Goal: Information Seeking & Learning: Learn about a topic

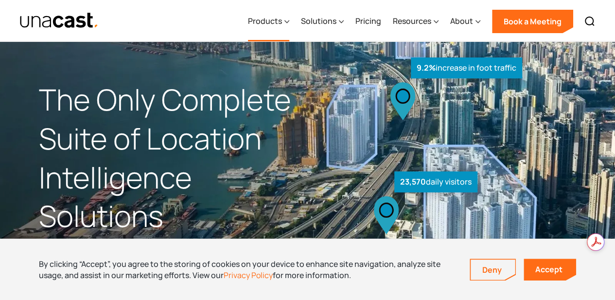
click at [284, 30] on div "Products" at bounding box center [268, 21] width 41 height 40
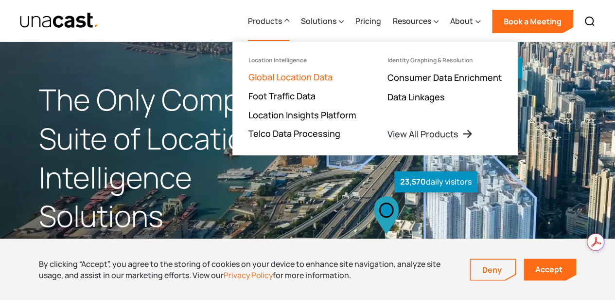
click at [321, 78] on link "Global Location Data" at bounding box center [291, 77] width 84 height 12
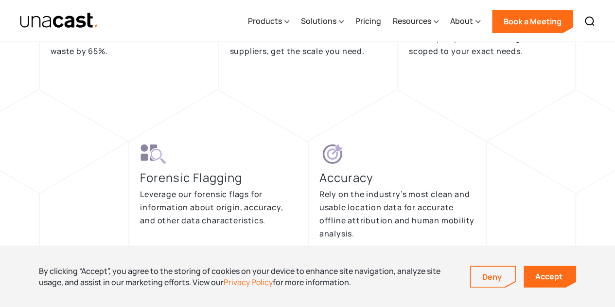
scroll to position [2066, 0]
